Goal: Task Accomplishment & Management: Manage account settings

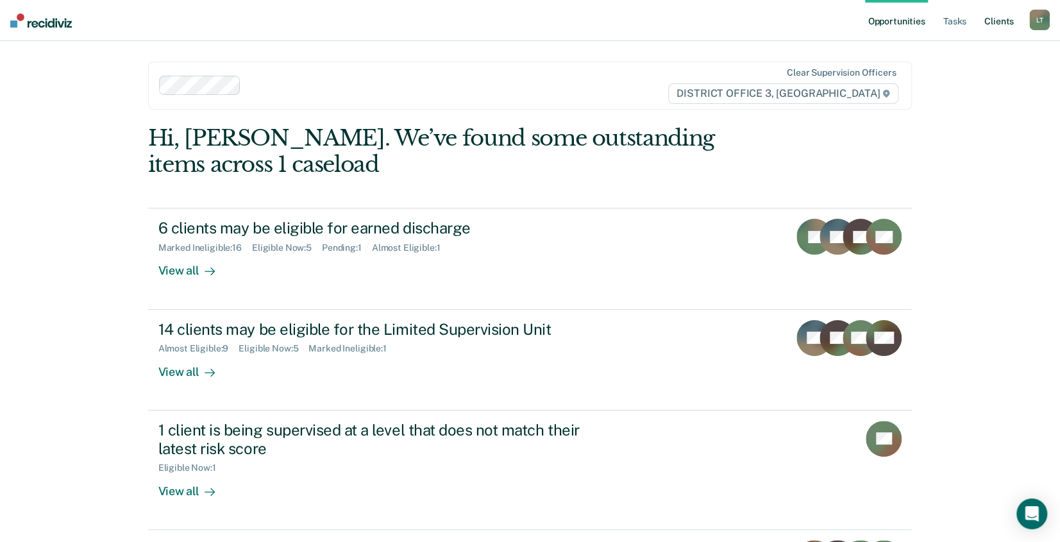
click at [1000, 17] on link "Client s" at bounding box center [999, 20] width 35 height 41
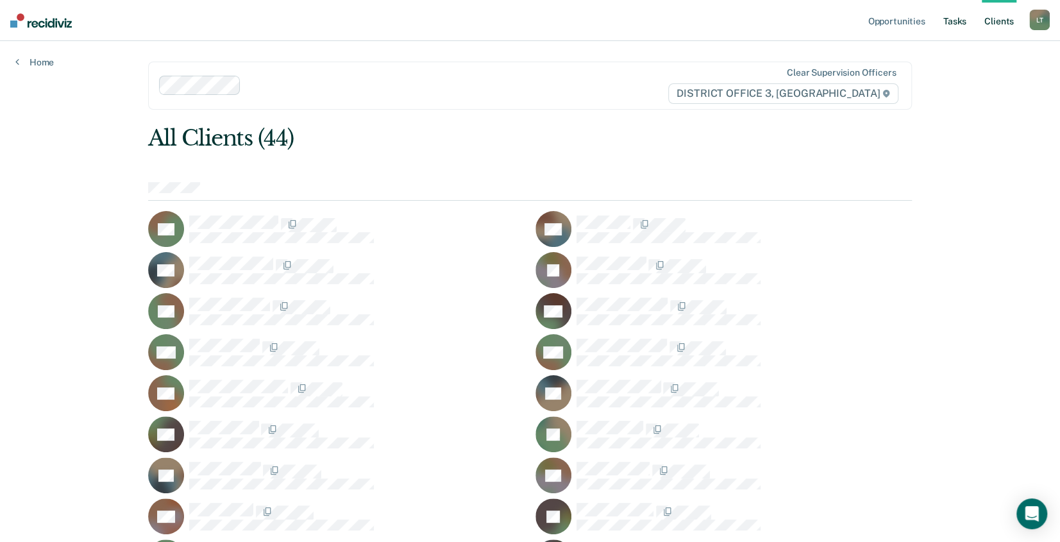
click at [963, 23] on link "Tasks" at bounding box center [955, 20] width 28 height 41
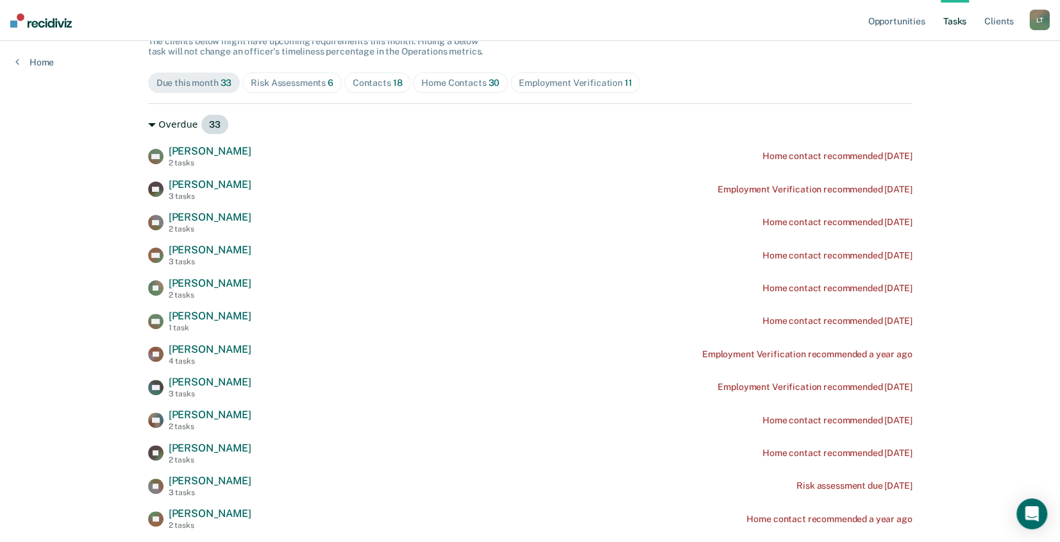
scroll to position [128, 0]
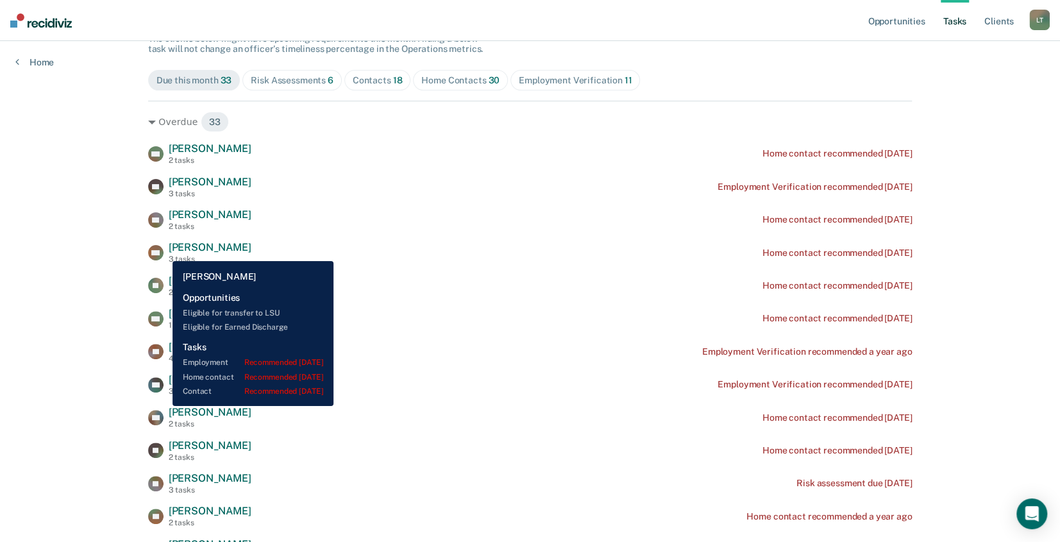
click at [163, 251] on div "DM Darin Moore 3 tasks" at bounding box center [199, 252] width 103 height 22
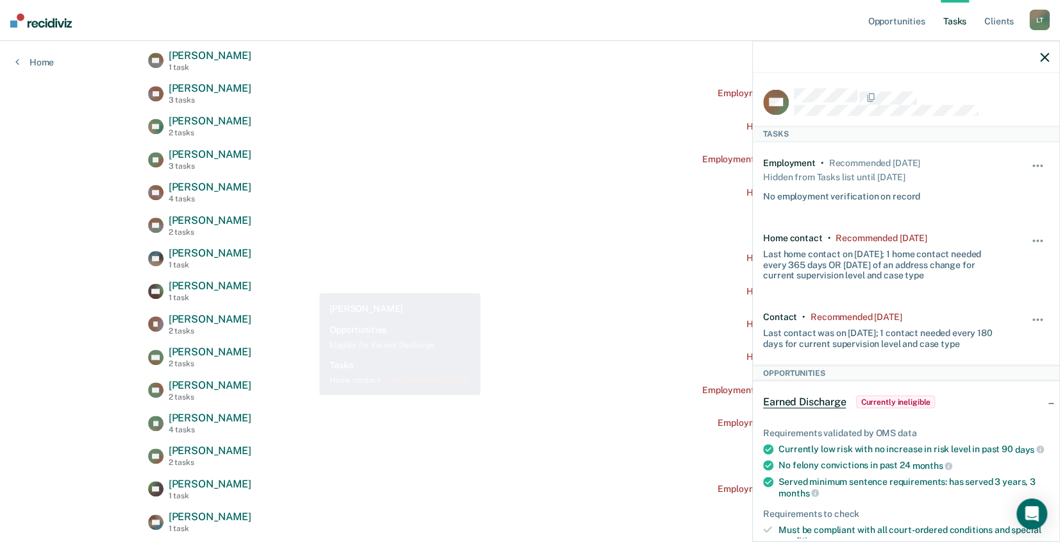
scroll to position [705, 0]
